Goal: Information Seeking & Learning: Check status

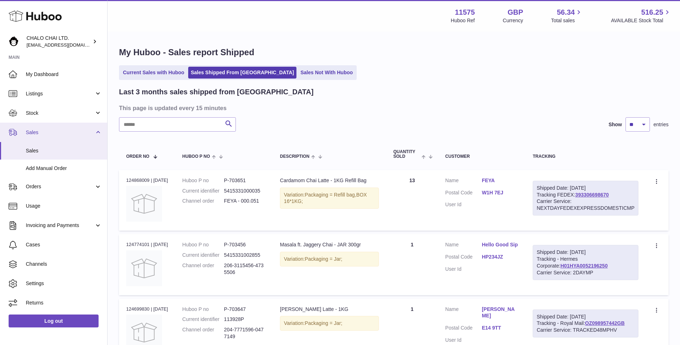
click at [34, 137] on link "Sales" at bounding box center [53, 132] width 107 height 19
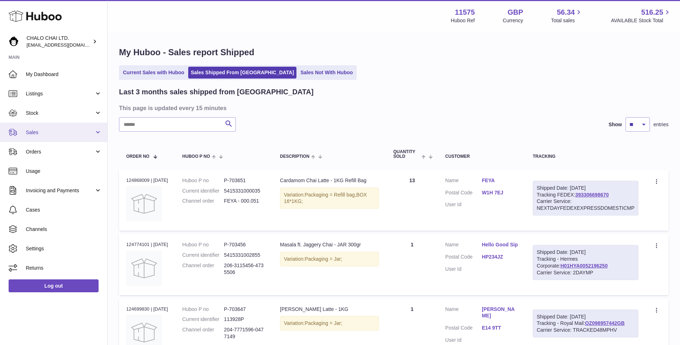
click at [36, 138] on link "Sales" at bounding box center [53, 132] width 107 height 19
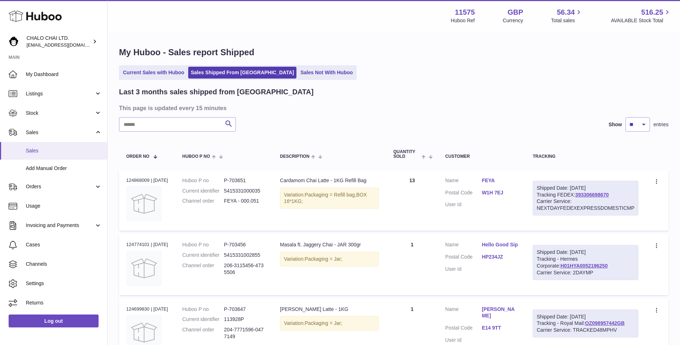
click at [41, 155] on link "Sales" at bounding box center [53, 151] width 107 height 18
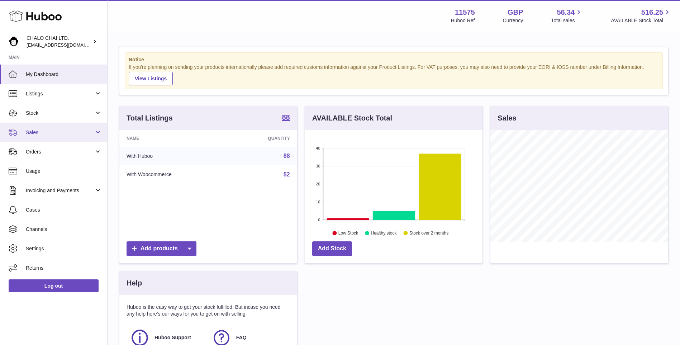
scroll to position [112, 178]
click at [29, 136] on span "Sales" at bounding box center [60, 132] width 69 height 7
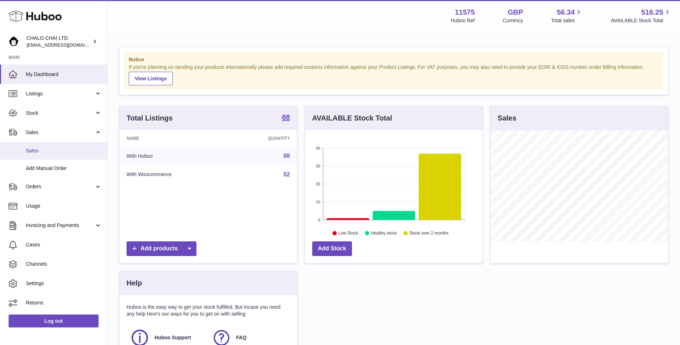
click at [46, 154] on span "Sales" at bounding box center [64, 150] width 76 height 7
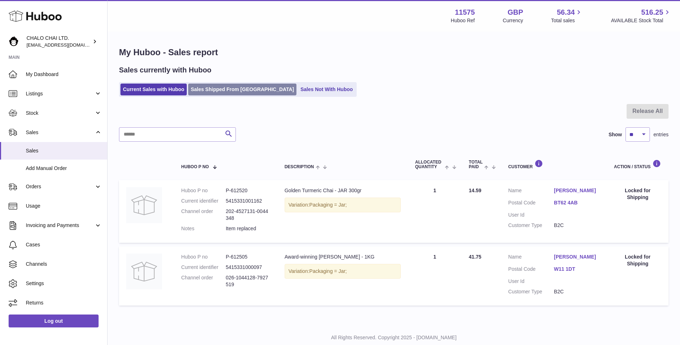
click at [227, 84] on link "Sales Shipped From [GEOGRAPHIC_DATA]" at bounding box center [242, 90] width 108 height 12
